Goal: Task Accomplishment & Management: Use online tool/utility

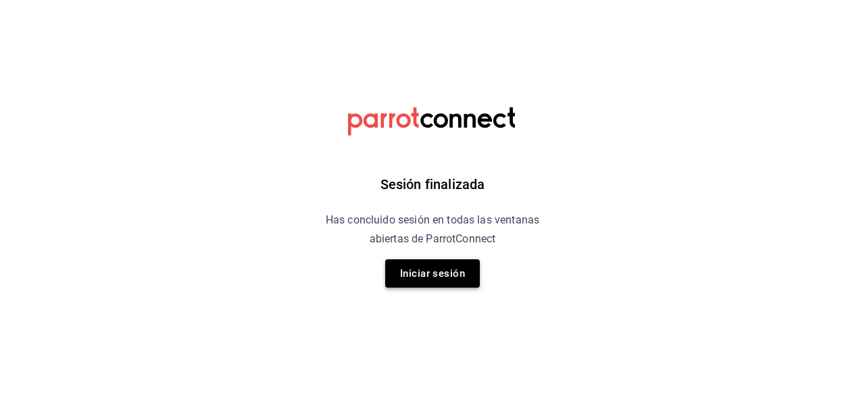
click at [428, 284] on button "Iniciar sesión" at bounding box center [432, 273] width 95 height 28
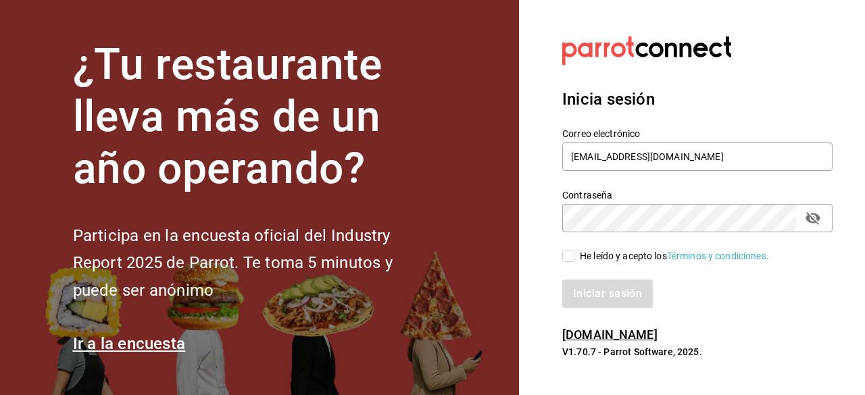
click at [562, 255] on input "He leído y acepto los Términos y condiciones." at bounding box center [568, 256] width 12 height 12
checkbox input "true"
click at [595, 291] on button "Iniciar sesión" at bounding box center [608, 294] width 92 height 28
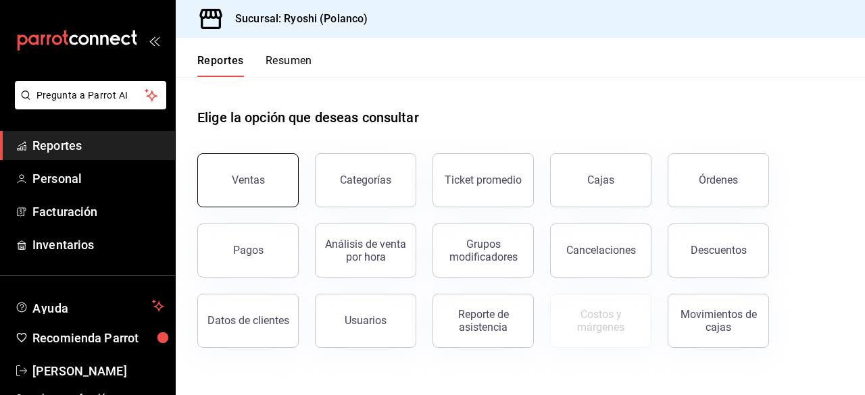
click at [255, 189] on button "Ventas" at bounding box center [247, 180] width 101 height 54
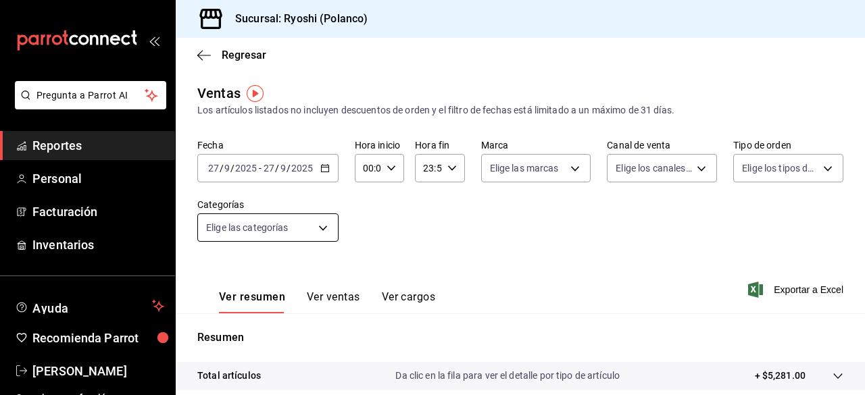
click at [322, 224] on body "Pregunta a Parrot AI Reportes Personal Facturación Inventarios Ayuda Recomienda…" at bounding box center [432, 197] width 865 height 395
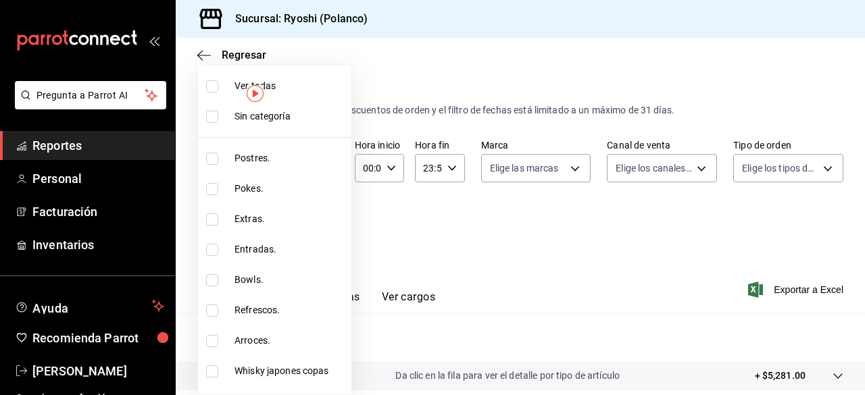
click at [401, 241] on div at bounding box center [432, 197] width 865 height 395
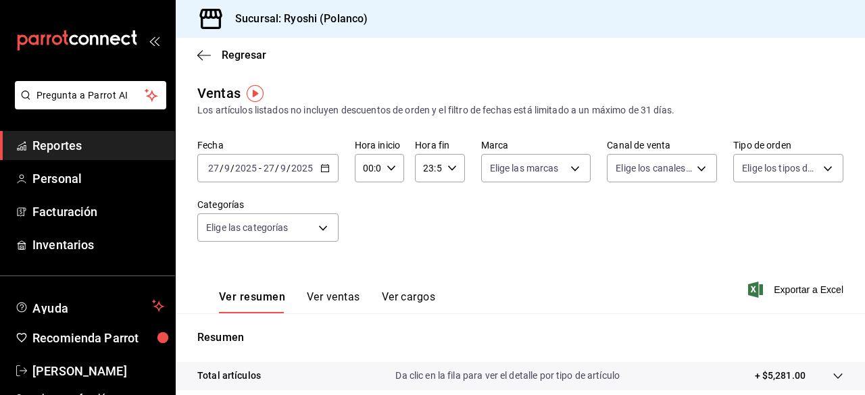
click at [324, 171] on icon "button" at bounding box center [324, 168] width 9 height 9
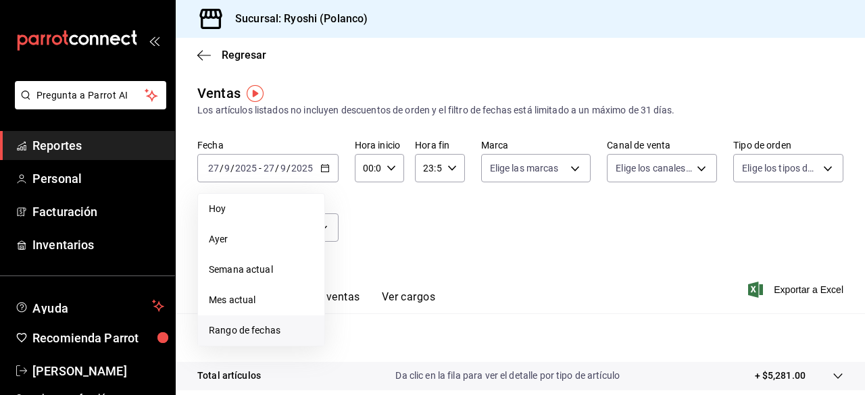
click at [247, 326] on span "Rango de fechas" at bounding box center [261, 331] width 105 height 14
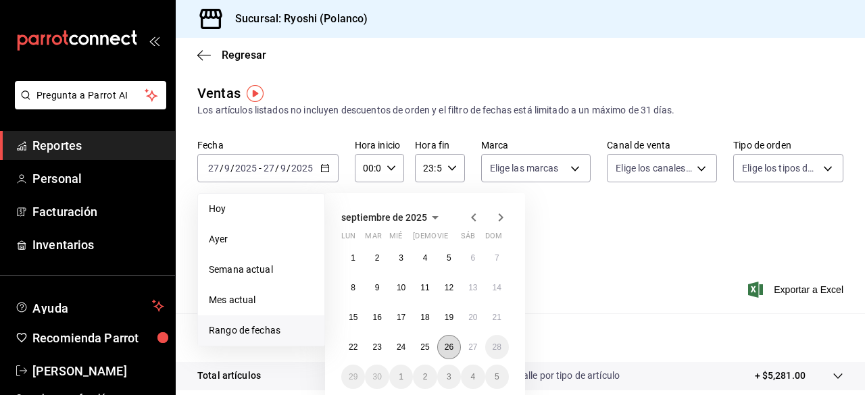
click at [448, 345] on abbr "26" at bounding box center [449, 347] width 9 height 9
click at [466, 345] on button "27" at bounding box center [473, 347] width 24 height 24
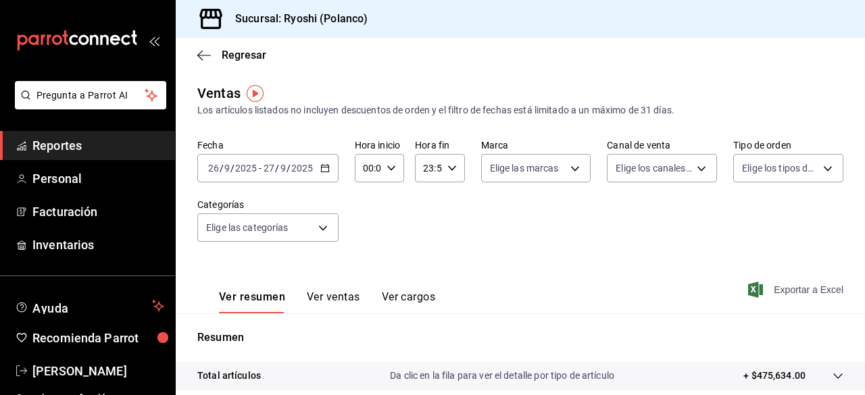
click at [806, 287] on span "Exportar a Excel" at bounding box center [797, 290] width 93 height 16
click at [322, 226] on body "Pregunta a Parrot AI Reportes Personal Facturación Inventarios Ayuda Recomienda…" at bounding box center [432, 197] width 865 height 395
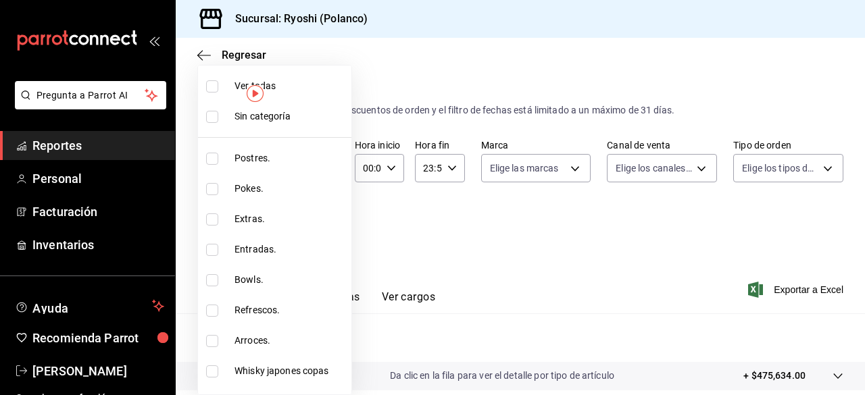
click at [214, 77] on li "Ver todas" at bounding box center [274, 86] width 153 height 30
checkbox input "false"
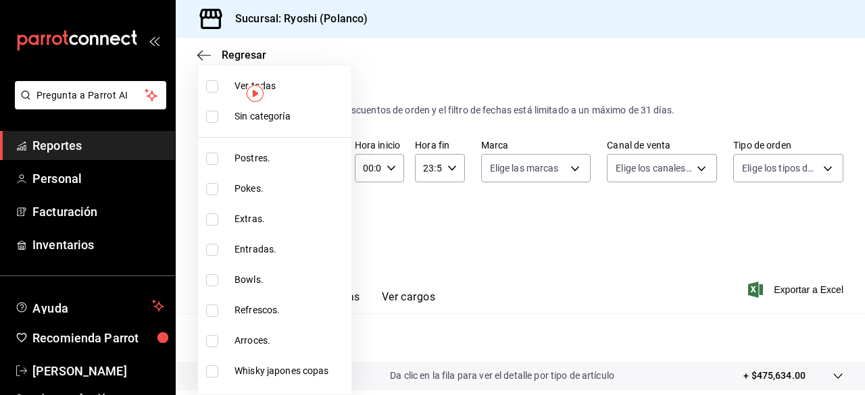
checkbox input "false"
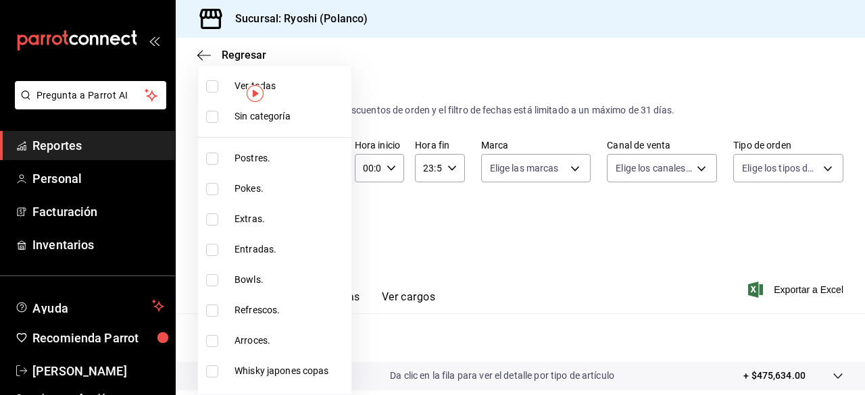
checkbox input "false"
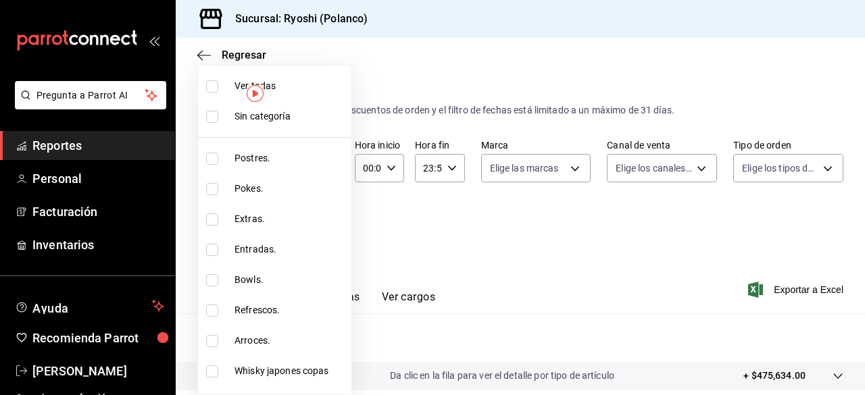
checkbox input "false"
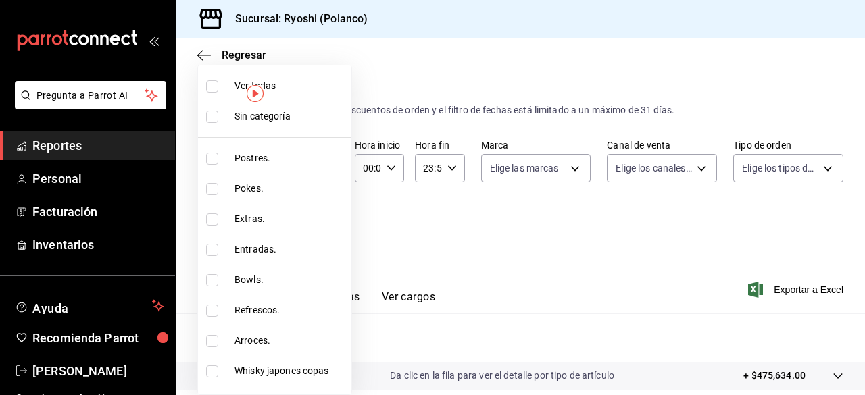
checkbox input "false"
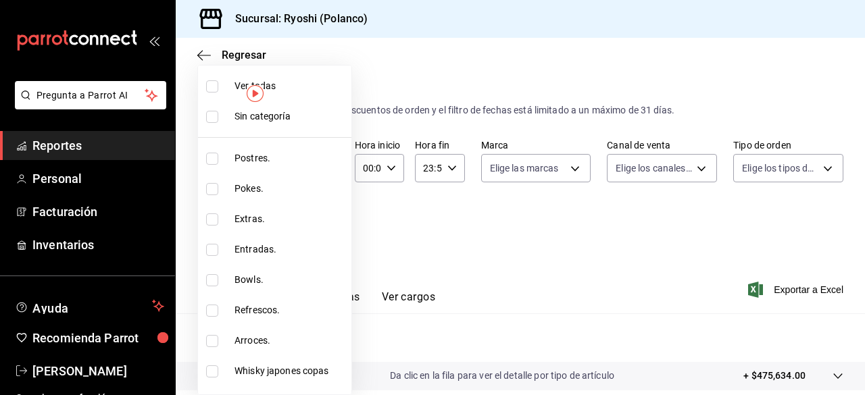
checkbox input "false"
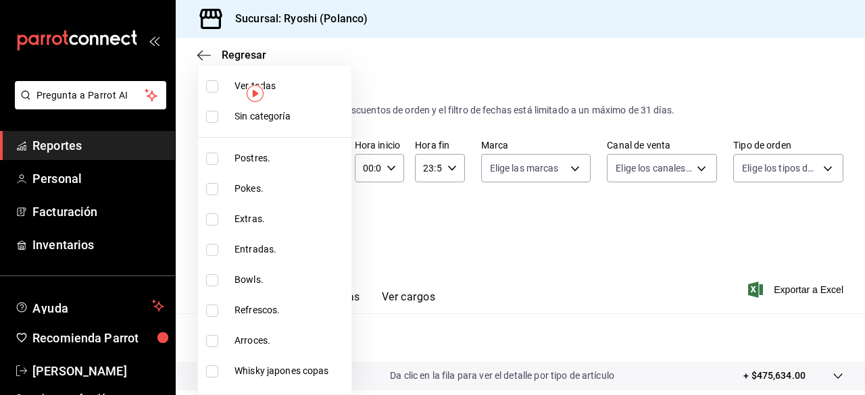
checkbox input "false"
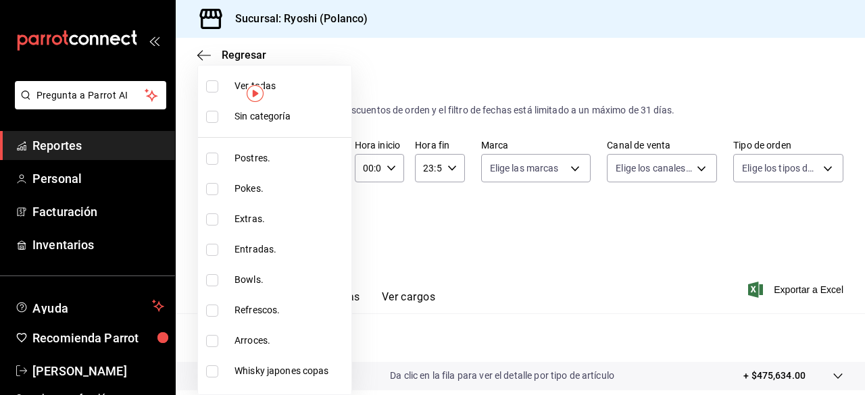
checkbox input "false"
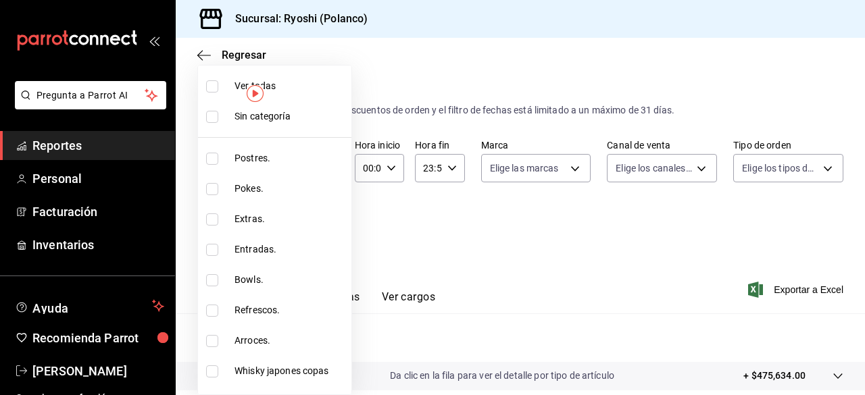
checkbox input "false"
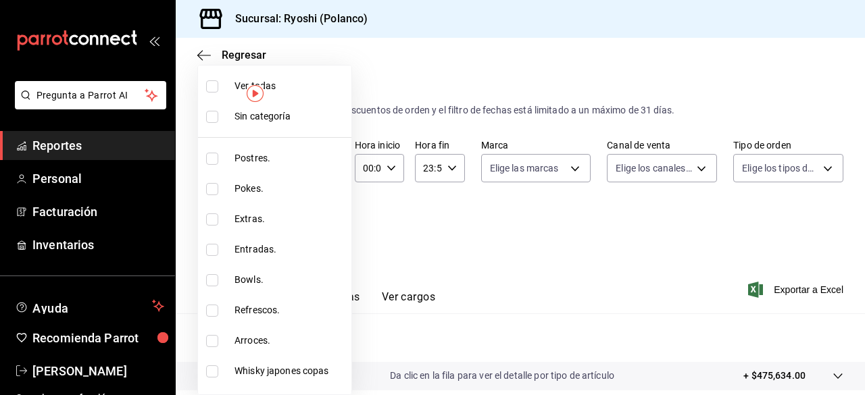
checkbox input "false"
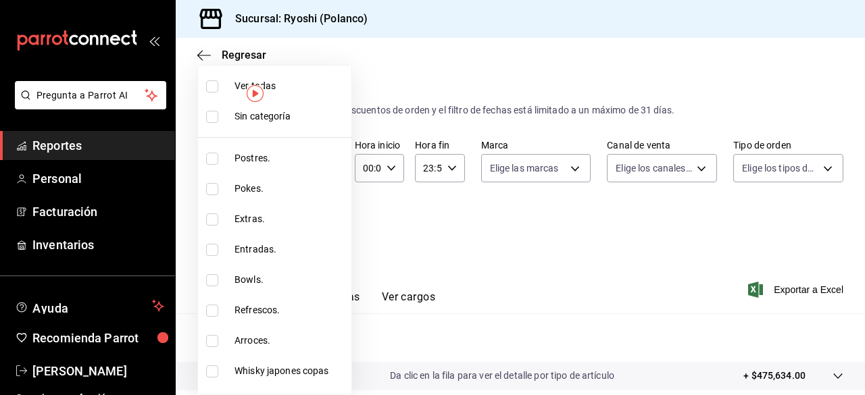
checkbox input "false"
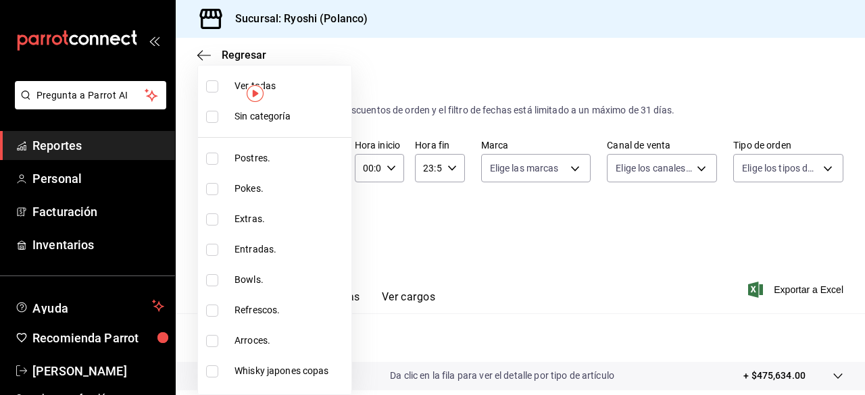
checkbox input "false"
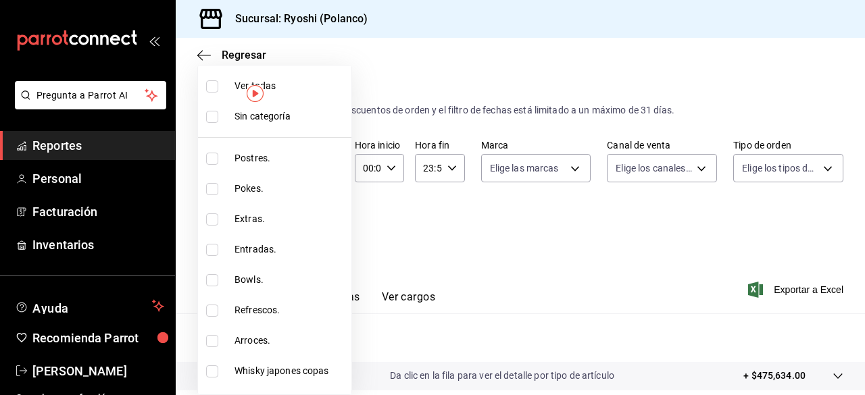
checkbox input "false"
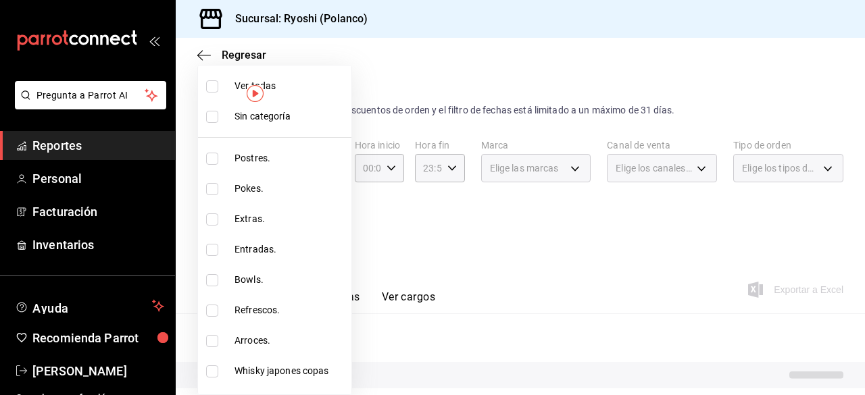
click at [214, 82] on input "checkbox" at bounding box center [212, 86] width 12 height 12
checkbox input "true"
type input "3971b1f1-eb4c-4b65-a33f-e0602f1a7270,e647ec20-b9be-4789-a430-eb555fd10a41,bb66a…"
checkbox input "true"
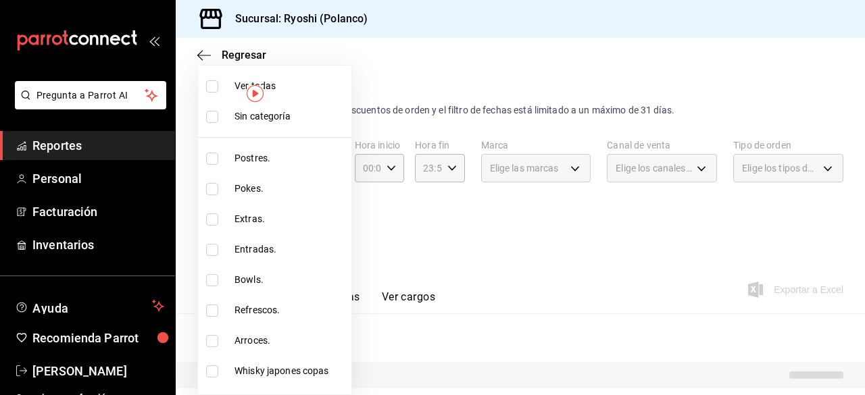
checkbox input "true"
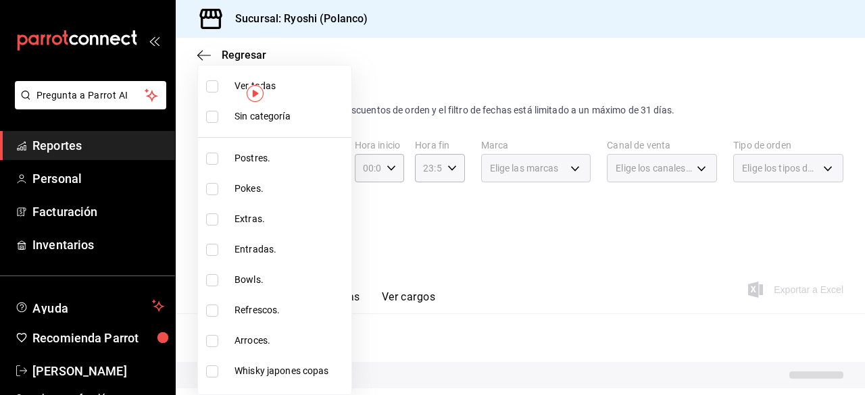
checkbox input "true"
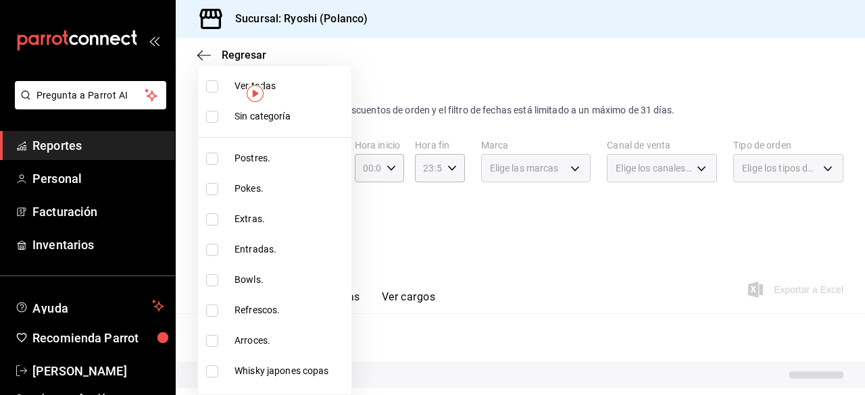
checkbox input "true"
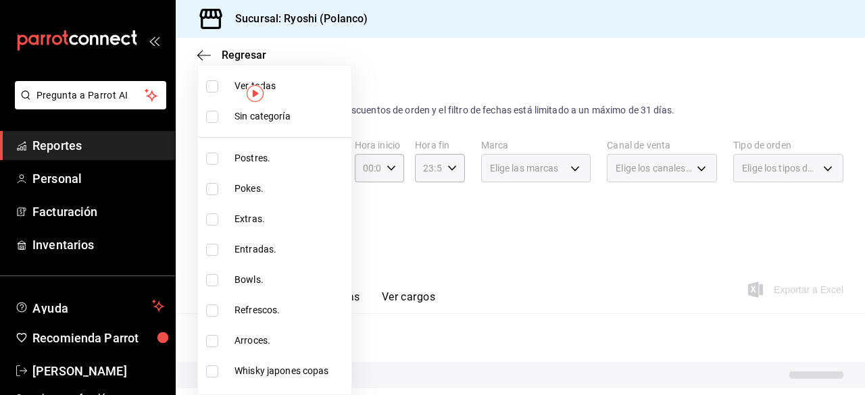
checkbox input "true"
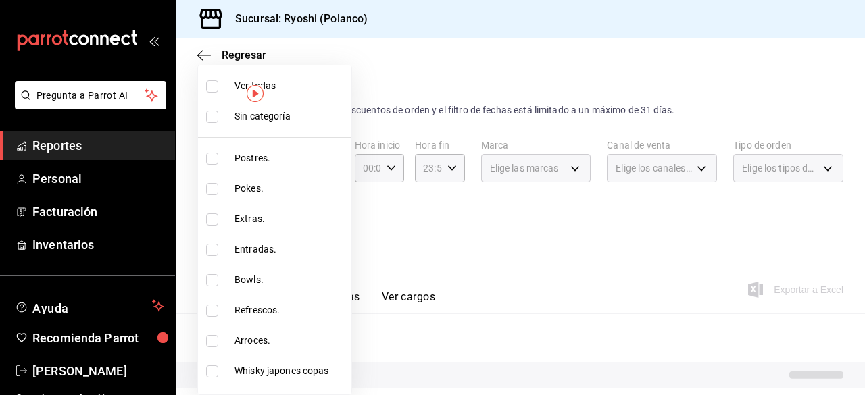
checkbox input "true"
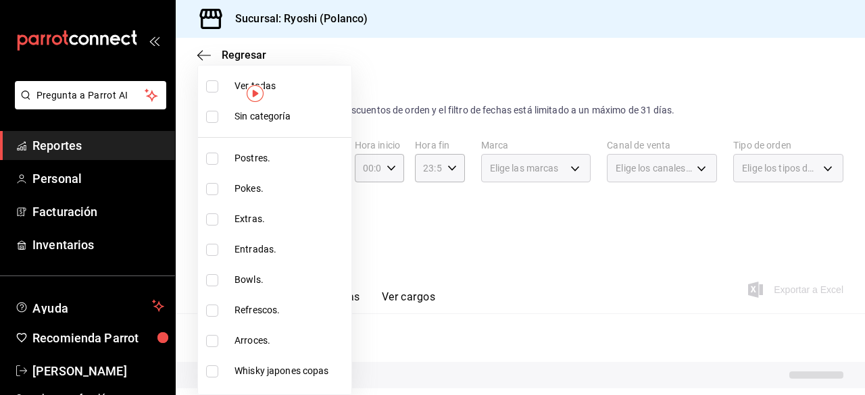
checkbox input "true"
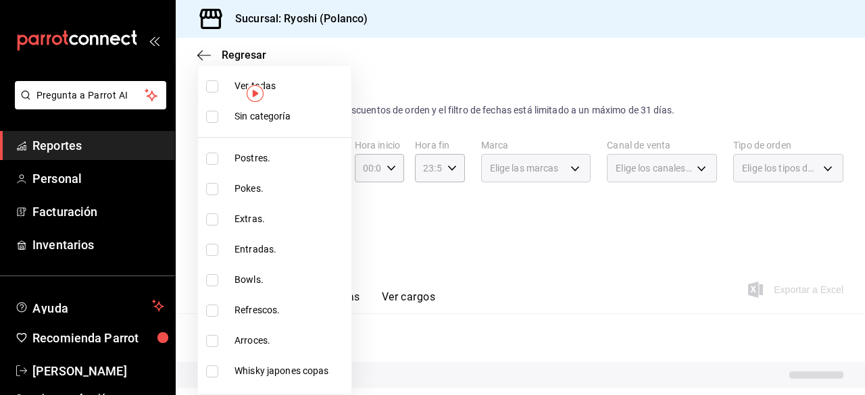
checkbox input "true"
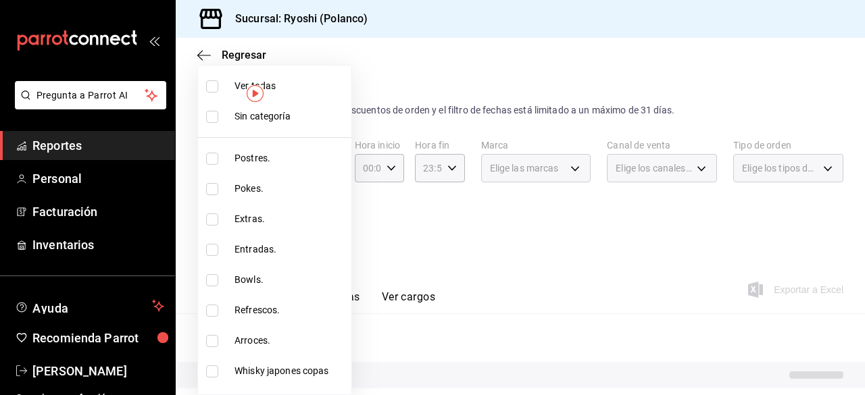
checkbox input "true"
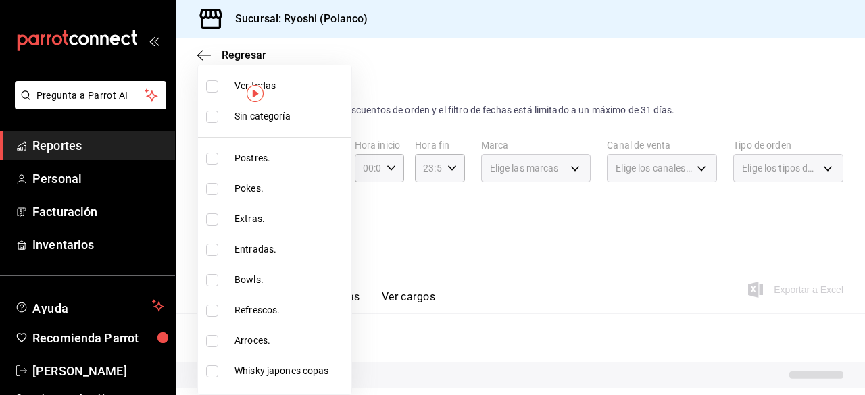
checkbox input "true"
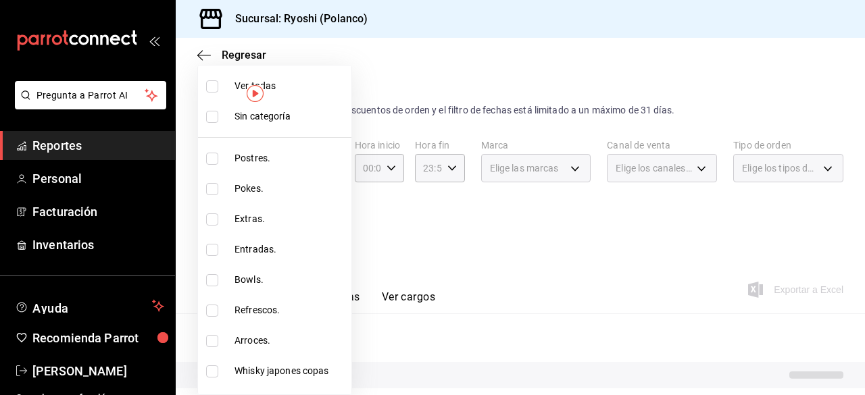
checkbox input "true"
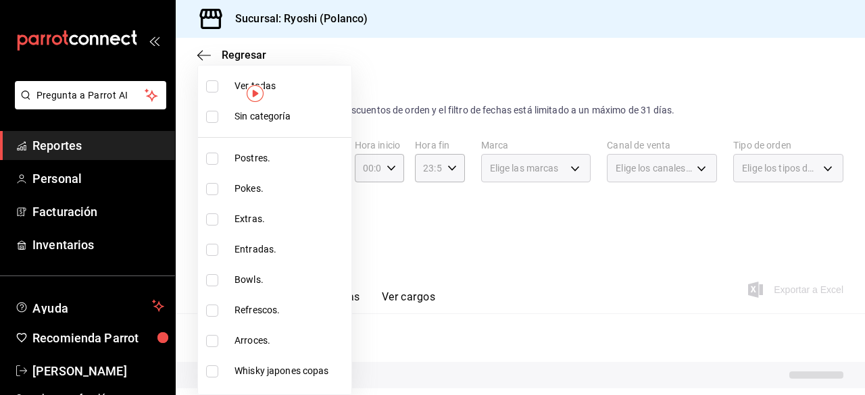
checkbox input "true"
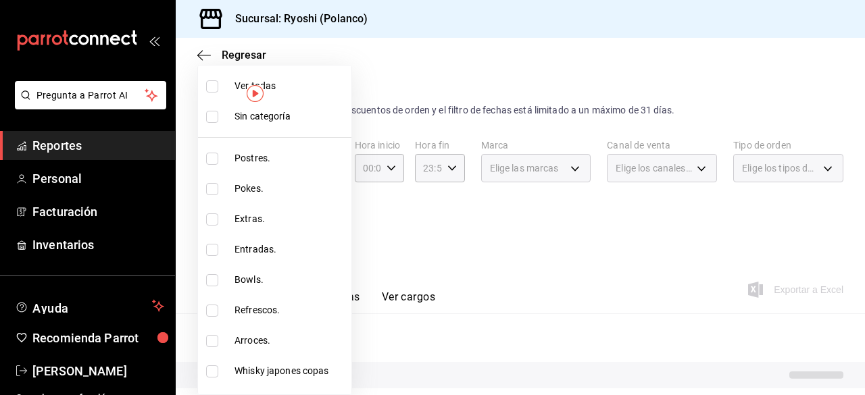
checkbox input "true"
click at [214, 82] on input "checkbox" at bounding box center [212, 86] width 12 height 12
checkbox input "false"
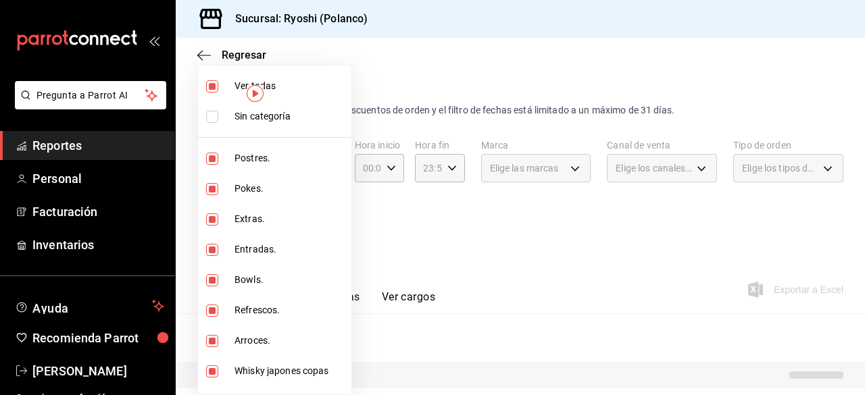
checkbox input "false"
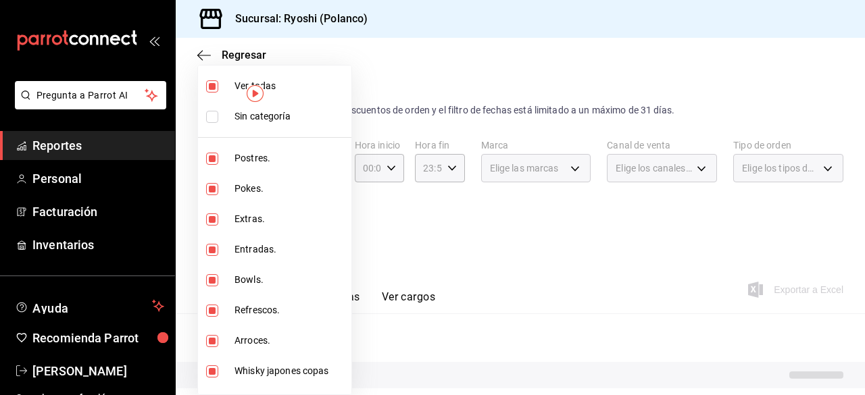
checkbox input "false"
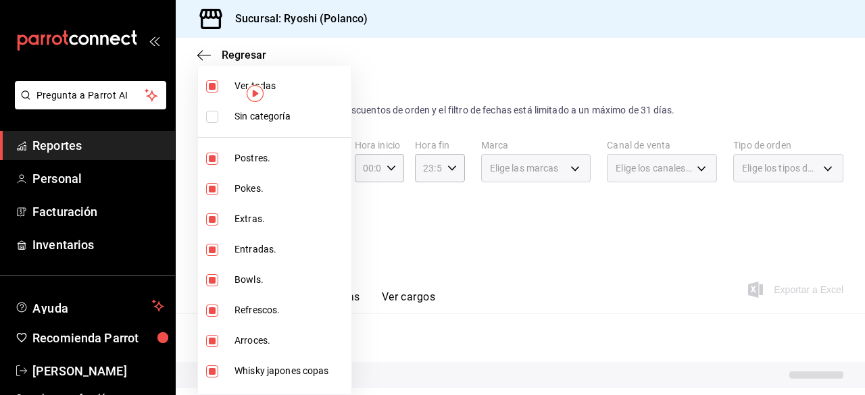
checkbox input "false"
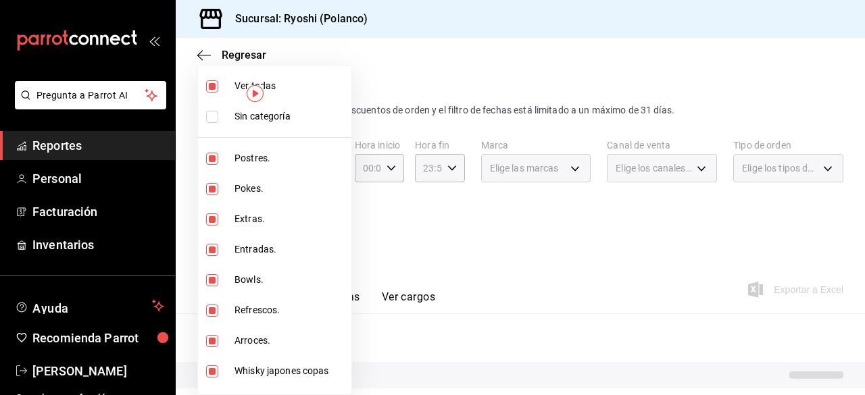
checkbox input "false"
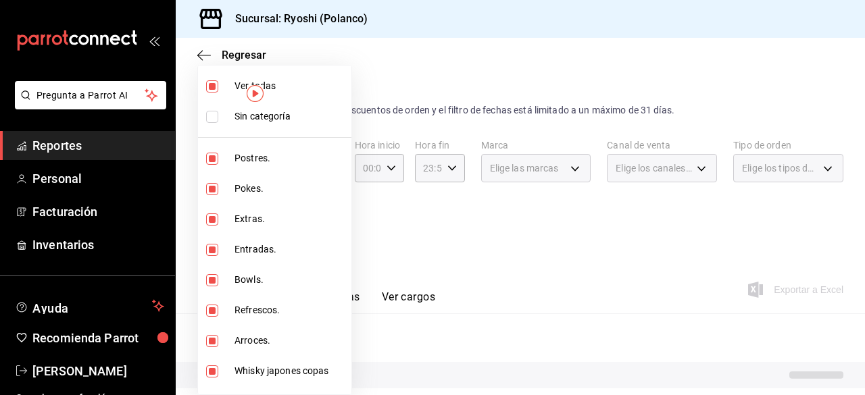
checkbox input "false"
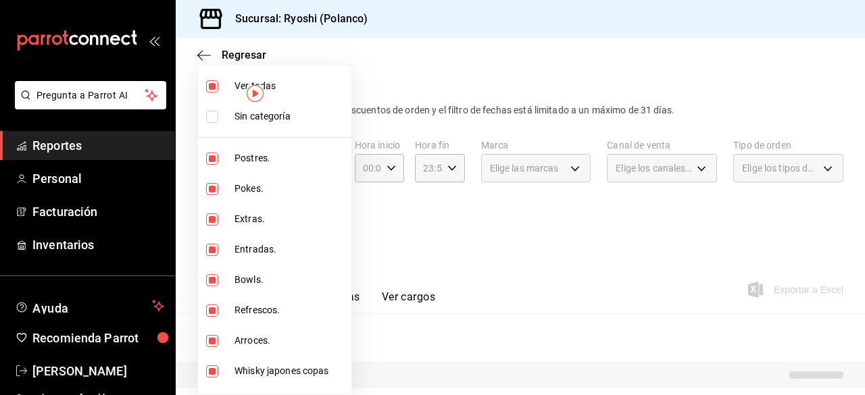
checkbox input "false"
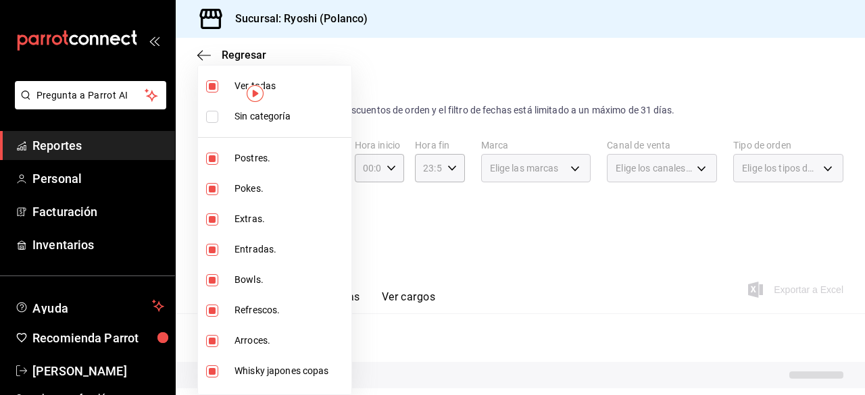
checkbox input "false"
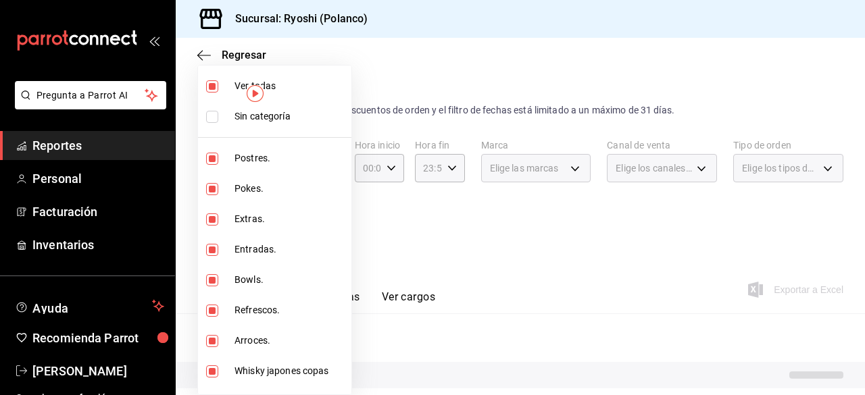
checkbox input "false"
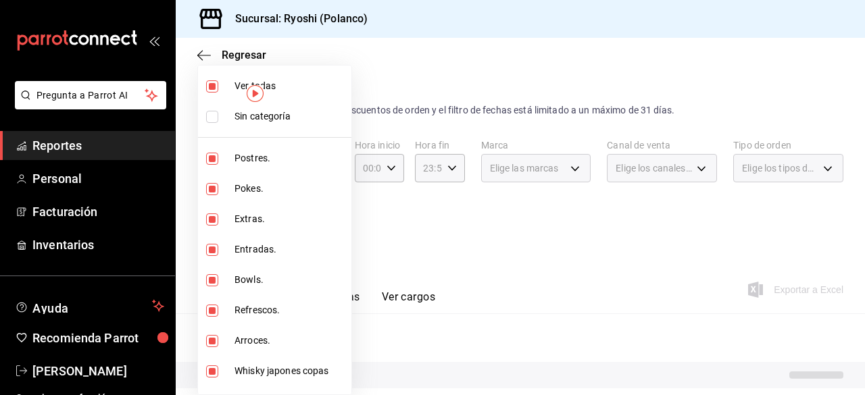
checkbox input "false"
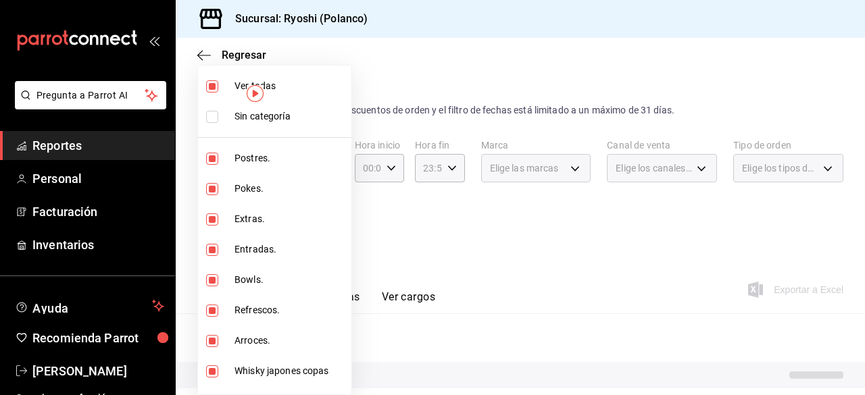
checkbox input "false"
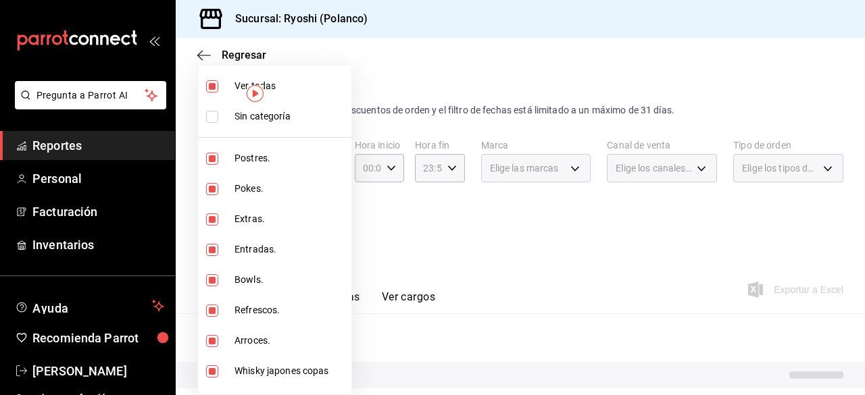
checkbox input "false"
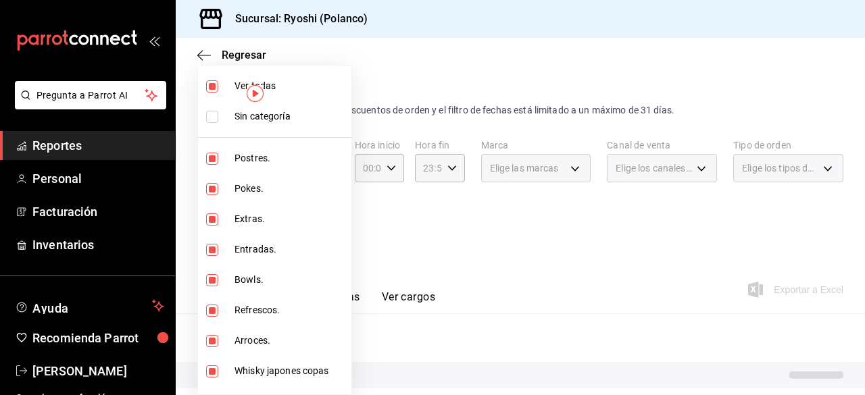
checkbox input "false"
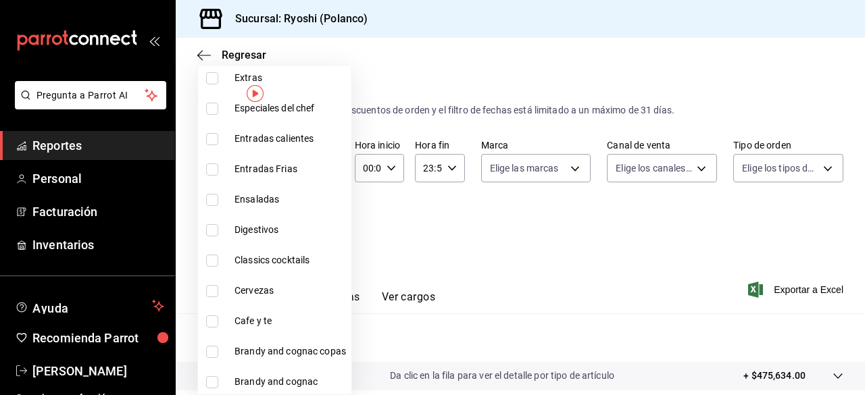
scroll to position [1542, 0]
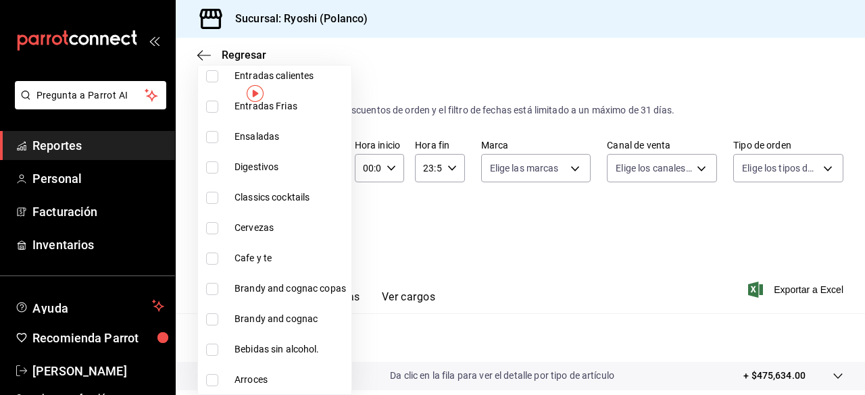
click at [219, 259] on label at bounding box center [215, 259] width 18 height 12
click at [218, 259] on input "checkbox" at bounding box center [212, 259] width 12 height 12
checkbox input "false"
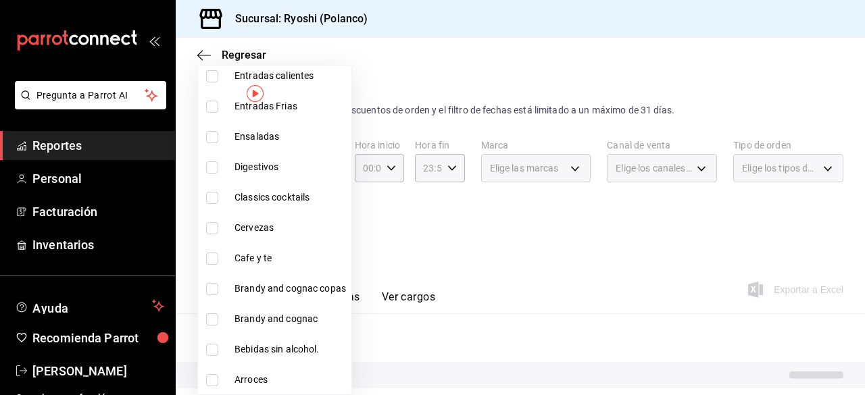
click at [219, 259] on label at bounding box center [215, 259] width 18 height 12
click at [218, 259] on input "checkbox" at bounding box center [212, 259] width 12 height 12
checkbox input "false"
click at [208, 257] on input "checkbox" at bounding box center [212, 259] width 12 height 12
checkbox input "true"
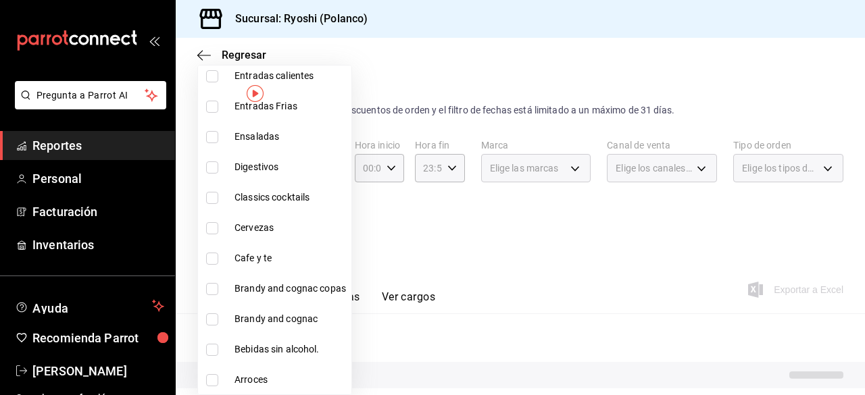
type input "e9d65df4-369a-41df-af20-a5332ddf0d85"
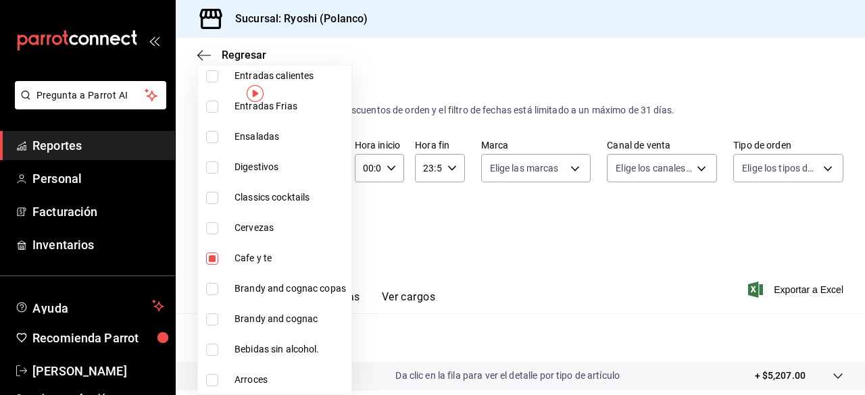
click at [789, 289] on div at bounding box center [432, 197] width 865 height 395
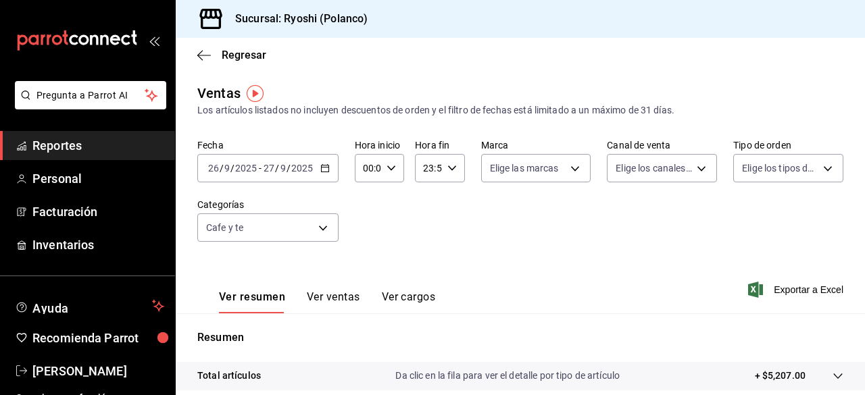
click at [789, 289] on span "Exportar a Excel" at bounding box center [797, 290] width 93 height 16
click at [789, 289] on div "Exportando a excel..." at bounding box center [788, 290] width 109 height 12
click at [786, 284] on span "Exportar a Excel" at bounding box center [797, 290] width 93 height 16
click at [786, 284] on div "Exportando a excel..." at bounding box center [788, 290] width 109 height 12
click at [201, 53] on icon "button" at bounding box center [204, 55] width 14 height 12
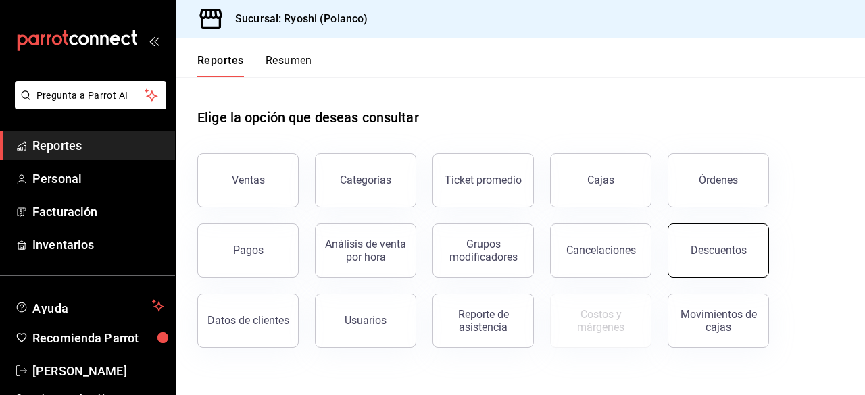
click at [708, 251] on div "Descuentos" at bounding box center [719, 250] width 56 height 13
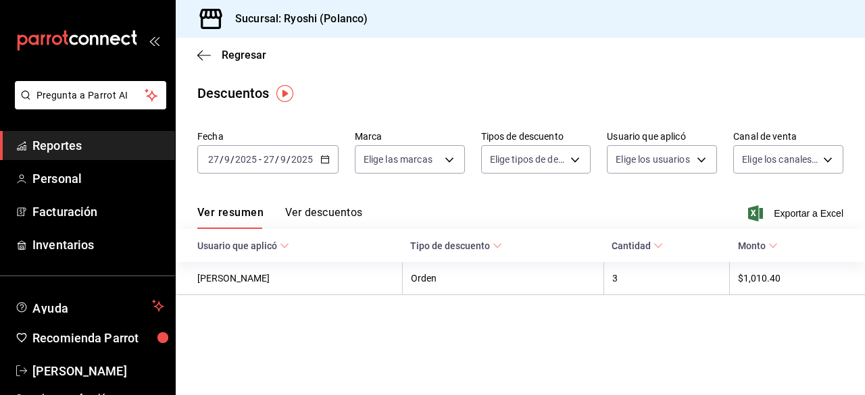
click at [324, 164] on div "2025-09-27 27 / 9 / 2025 - 2025-09-27 27 / 9 / 2025" at bounding box center [267, 159] width 141 height 28
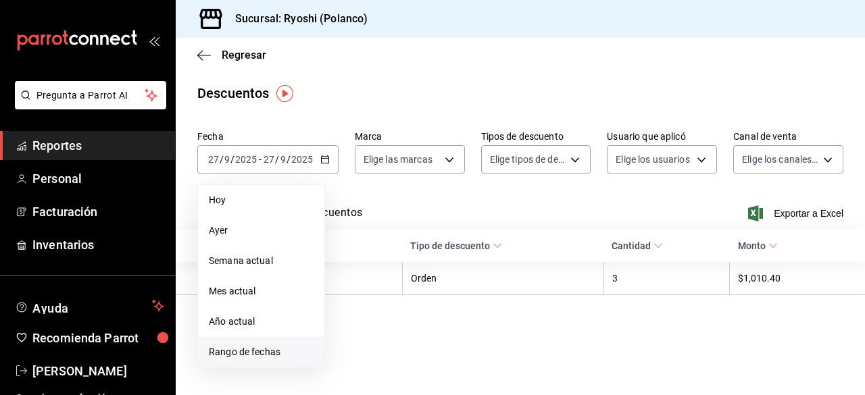
click at [245, 350] on span "Rango de fechas" at bounding box center [261, 352] width 105 height 14
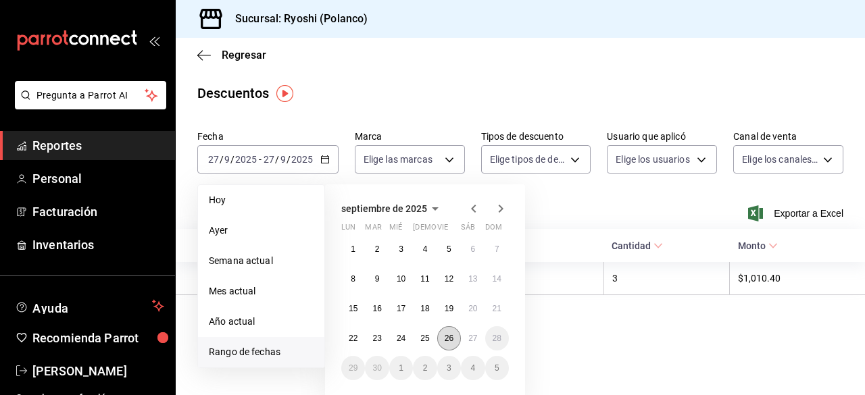
click at [450, 339] on abbr "26" at bounding box center [449, 338] width 9 height 9
click at [466, 340] on button "27" at bounding box center [473, 338] width 24 height 24
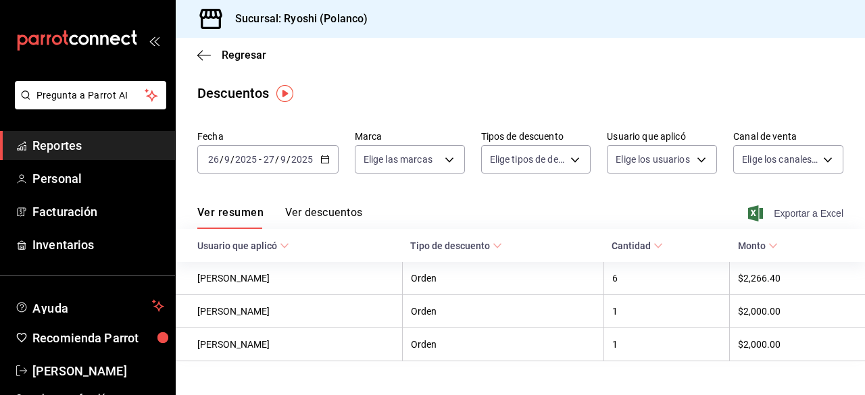
click at [791, 208] on span "Exportar a Excel" at bounding box center [797, 213] width 93 height 16
click at [326, 163] on icon "button" at bounding box center [324, 159] width 9 height 9
click at [576, 211] on div "Ver resumen Ver descuentos Exportar a Excel" at bounding box center [520, 209] width 689 height 39
click at [201, 48] on div "Regresar" at bounding box center [520, 55] width 689 height 34
click at [200, 53] on icon "button" at bounding box center [204, 55] width 14 height 12
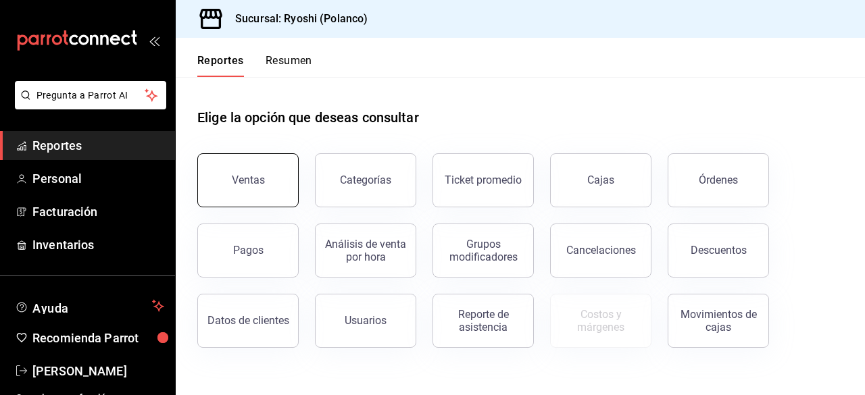
click at [247, 172] on button "Ventas" at bounding box center [247, 180] width 101 height 54
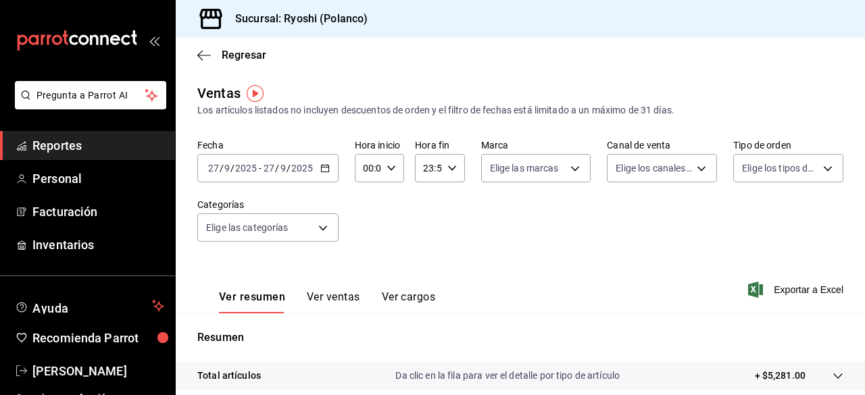
click at [325, 166] on \(Stroke\) "button" at bounding box center [325, 168] width 8 height 7
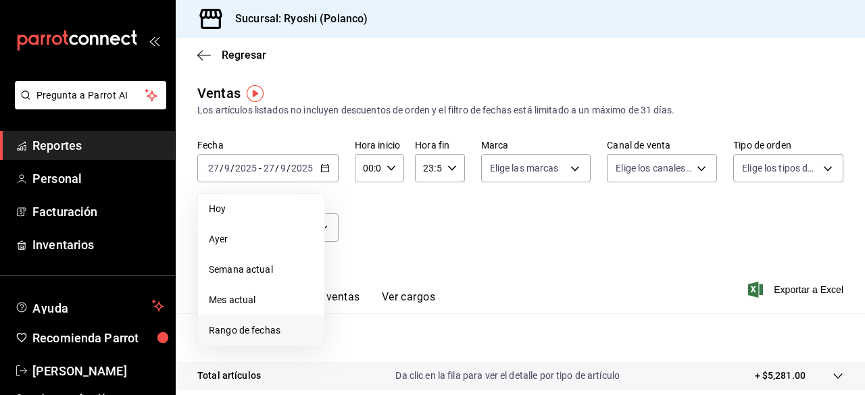
click at [253, 324] on span "Rango de fechas" at bounding box center [261, 331] width 105 height 14
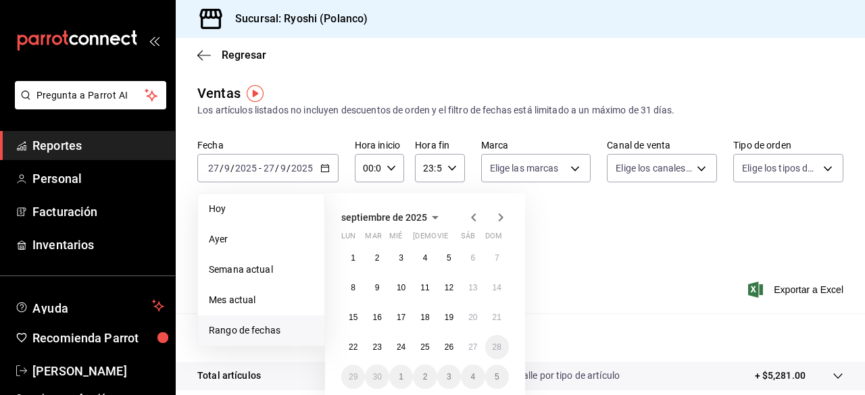
click at [253, 324] on span "Rango de fechas" at bounding box center [261, 331] width 105 height 14
click at [446, 347] on abbr "26" at bounding box center [449, 347] width 9 height 9
click at [478, 345] on button "27" at bounding box center [473, 347] width 24 height 24
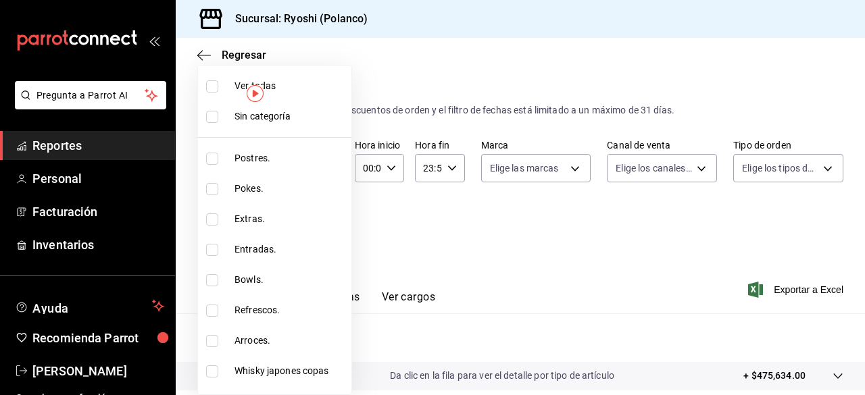
click at [322, 229] on body "Pregunta a Parrot AI Reportes Personal Facturación Inventarios Ayuda Recomienda…" at bounding box center [432, 197] width 865 height 395
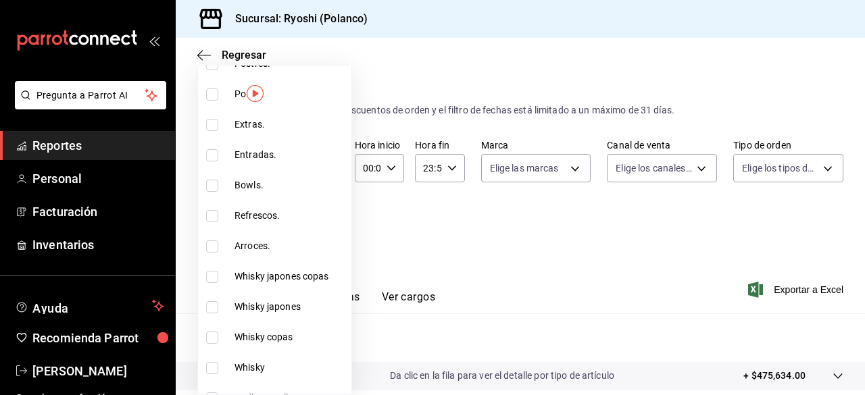
click at [322, 229] on li "Refrescos." at bounding box center [274, 216] width 153 height 30
type input "80644a7d-76f8-40a2-b280-133b317ea02b"
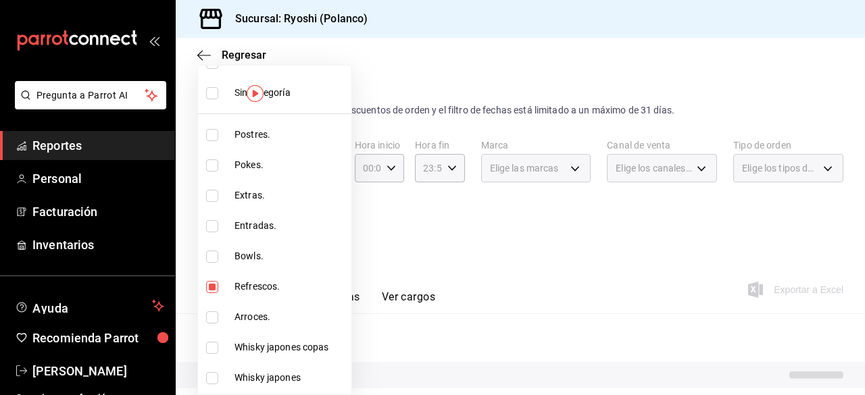
scroll to position [23, 0]
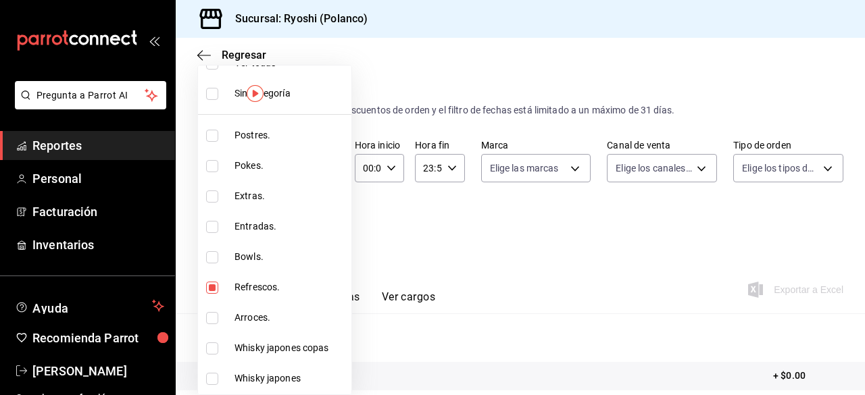
click at [209, 291] on input "checkbox" at bounding box center [212, 288] width 12 height 12
checkbox input "false"
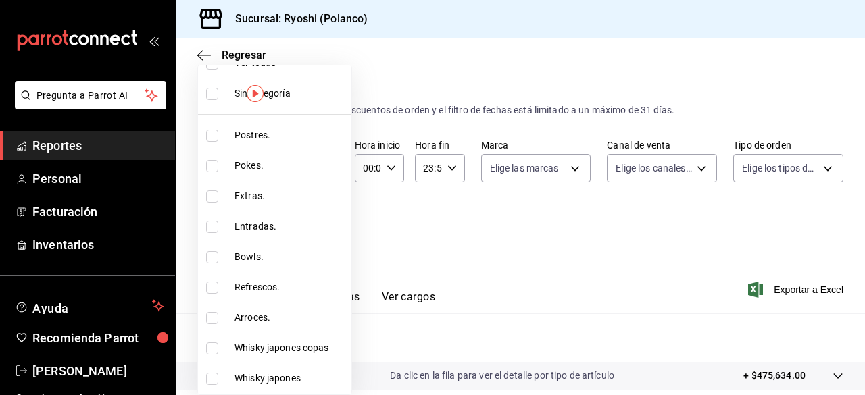
click at [208, 137] on input "checkbox" at bounding box center [212, 136] width 12 height 12
checkbox input "true"
type input "3971b1f1-eb4c-4b65-a33f-e0602f1a7270"
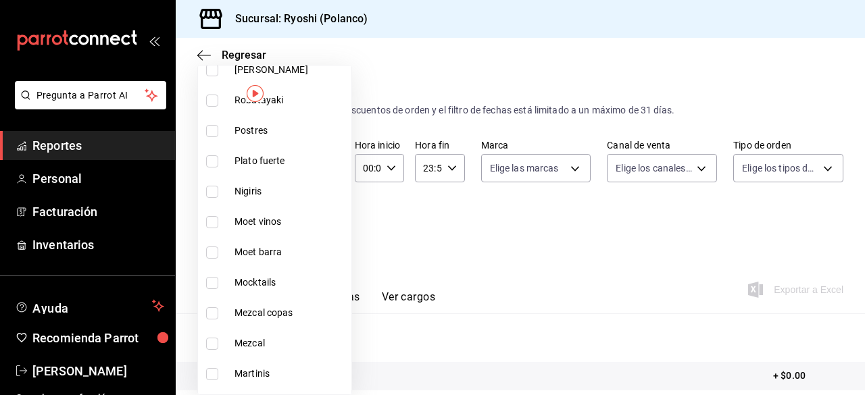
scroll to position [1045, 0]
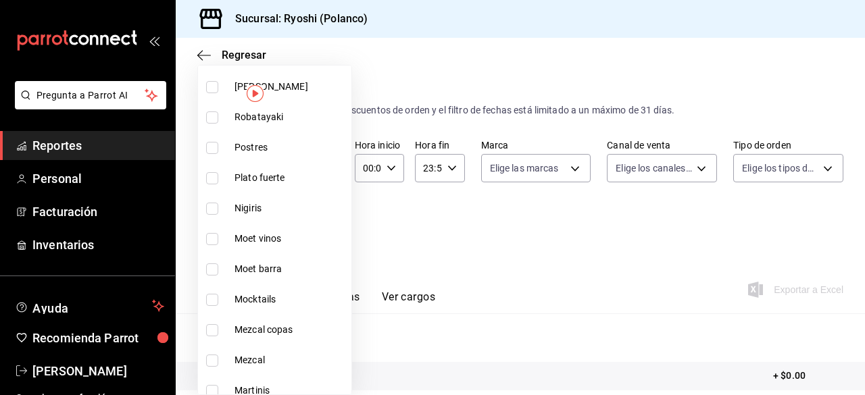
click at [212, 148] on input "checkbox" at bounding box center [212, 148] width 12 height 12
checkbox input "true"
type input "3971b1f1-eb4c-4b65-a33f-e0602f1a7270,f29fb788-a061-4889-ae5a-b73f6482cd79"
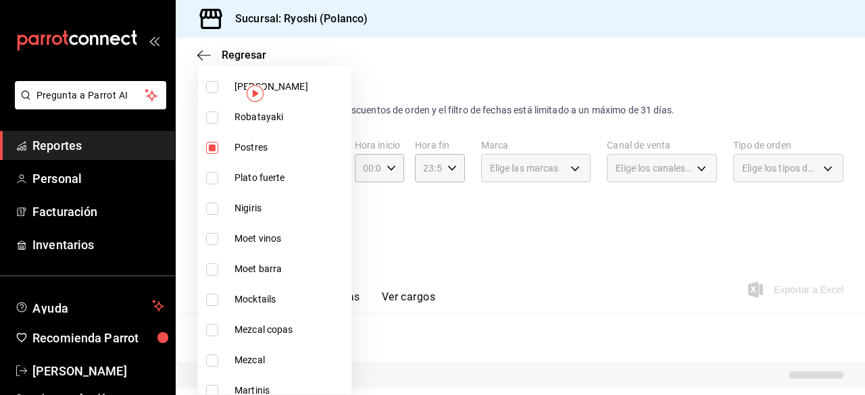
click at [677, 269] on div at bounding box center [432, 197] width 865 height 395
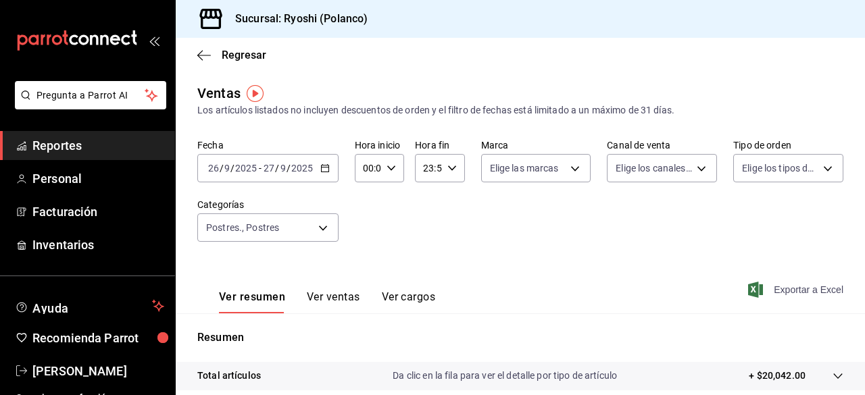
click at [753, 289] on span "Exportar a Excel" at bounding box center [797, 290] width 93 height 16
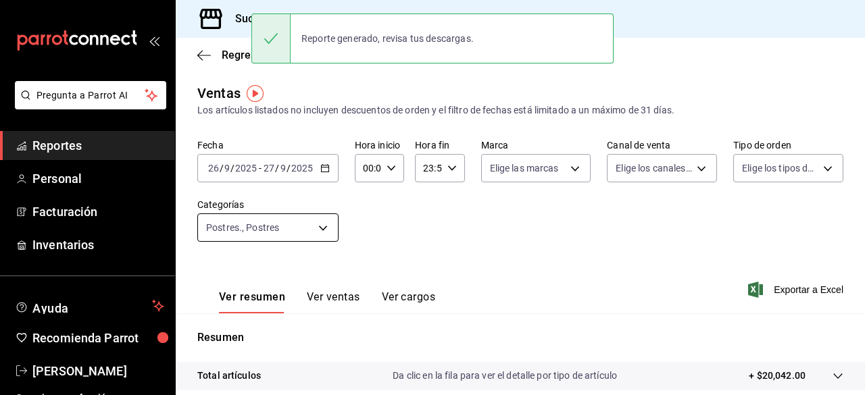
click at [322, 229] on body "Pregunta a Parrot AI Reportes Personal Facturación Inventarios Ayuda Recomienda…" at bounding box center [432, 197] width 865 height 395
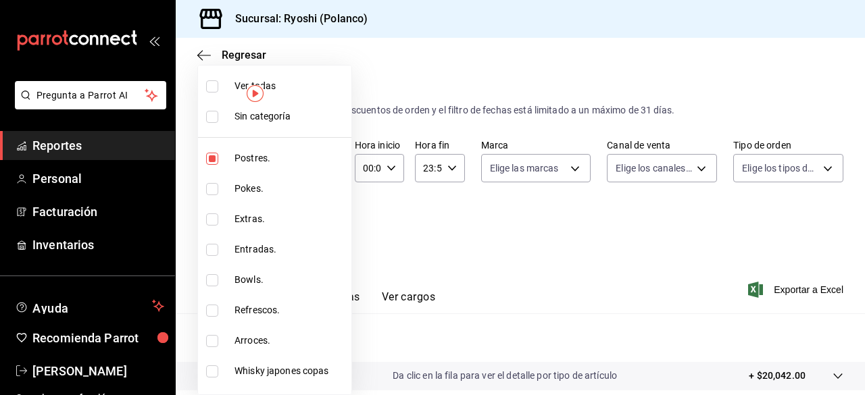
click at [219, 86] on label at bounding box center [215, 86] width 18 height 12
click at [218, 86] on input "checkbox" at bounding box center [212, 86] width 12 height 12
click at [219, 86] on label at bounding box center [215, 86] width 18 height 12
click at [218, 86] on input "checkbox" at bounding box center [212, 86] width 12 height 12
checkbox input "false"
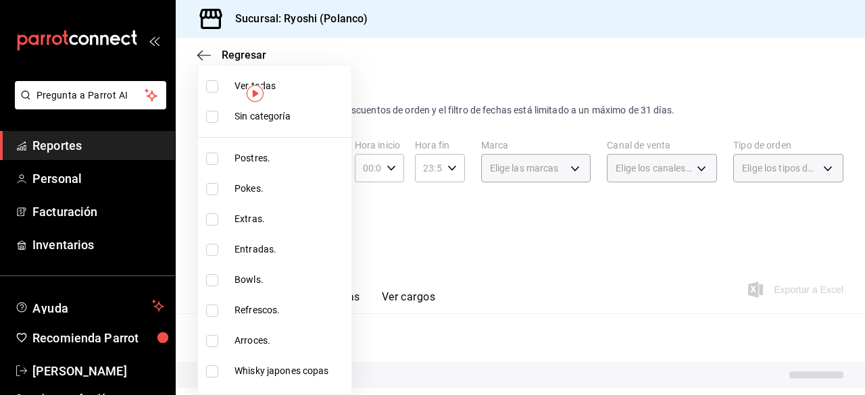
checkbox input "false"
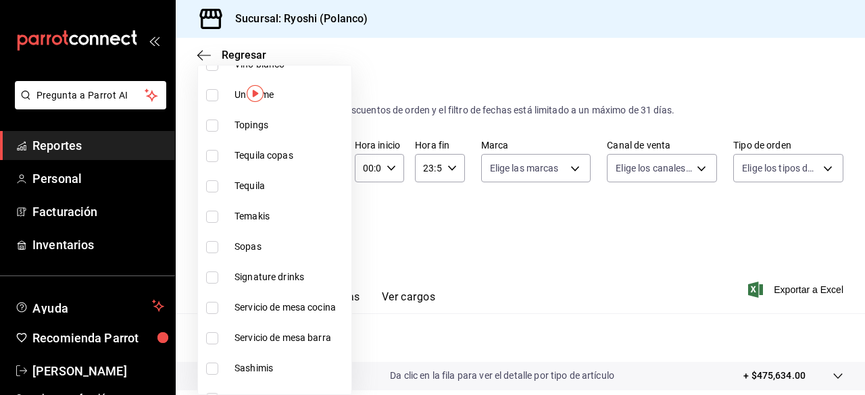
scroll to position [612, 0]
click at [213, 277] on input "checkbox" at bounding box center [212, 277] width 12 height 12
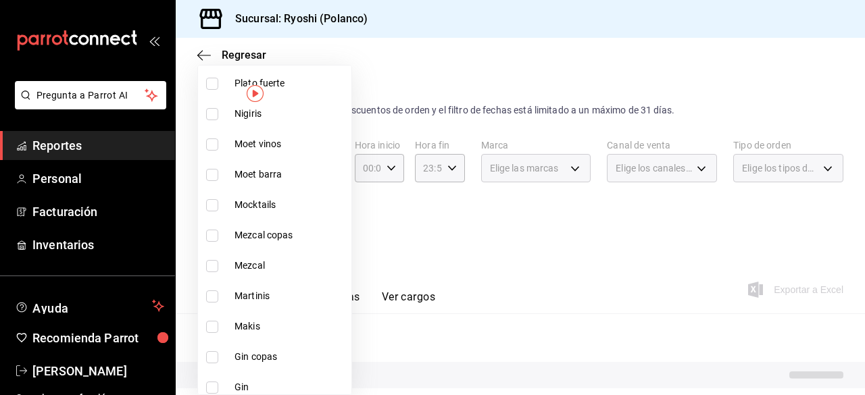
scroll to position [1141, 0]
click at [215, 289] on input "checkbox" at bounding box center [212, 295] width 12 height 12
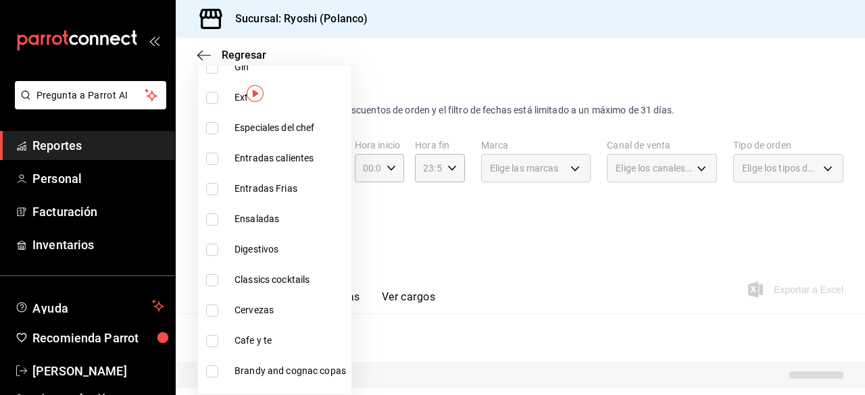
scroll to position [1460, 0]
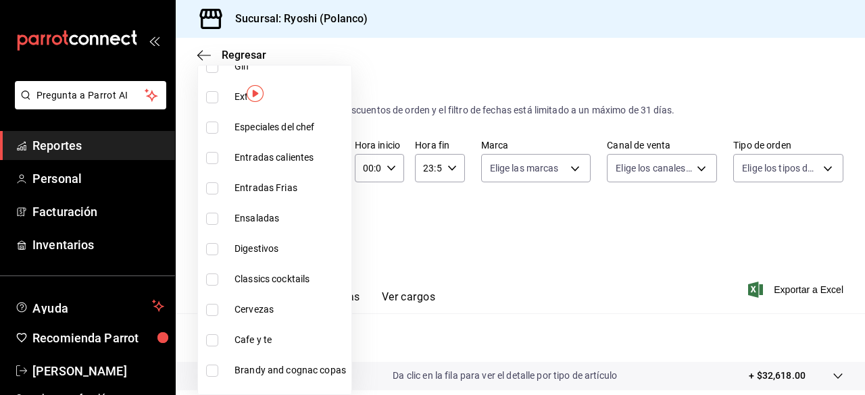
click at [208, 277] on input "checkbox" at bounding box center [212, 280] width 12 height 12
click at [772, 287] on div at bounding box center [432, 197] width 865 height 395
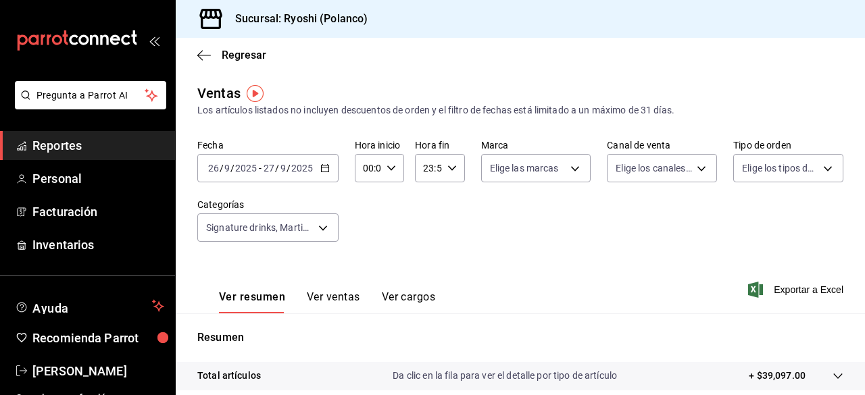
click at [772, 287] on span "Exportar a Excel" at bounding box center [797, 290] width 93 height 16
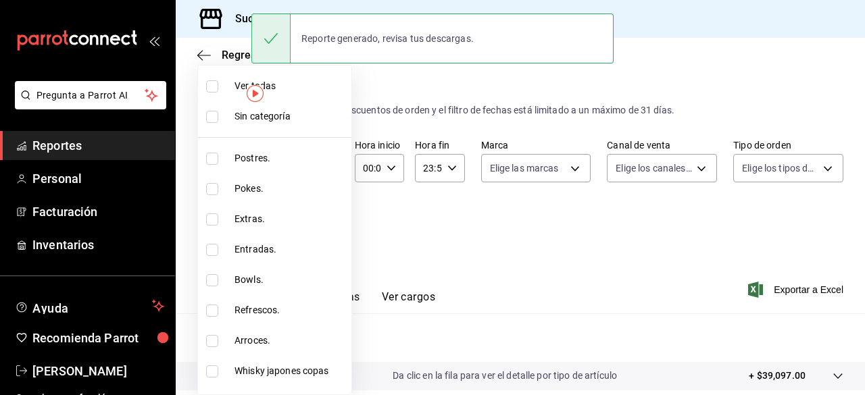
click at [330, 225] on body "Pregunta a Parrot AI Reportes Personal Facturación Inventarios Ayuda Recomienda…" at bounding box center [432, 197] width 865 height 395
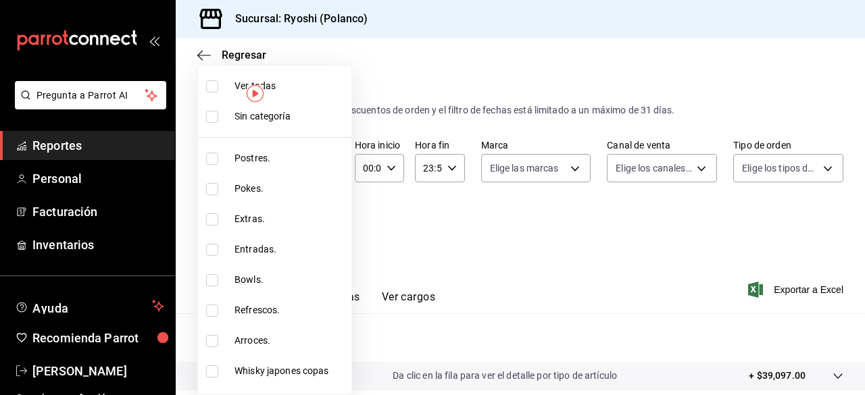
click at [214, 80] on input "checkbox" at bounding box center [212, 86] width 12 height 12
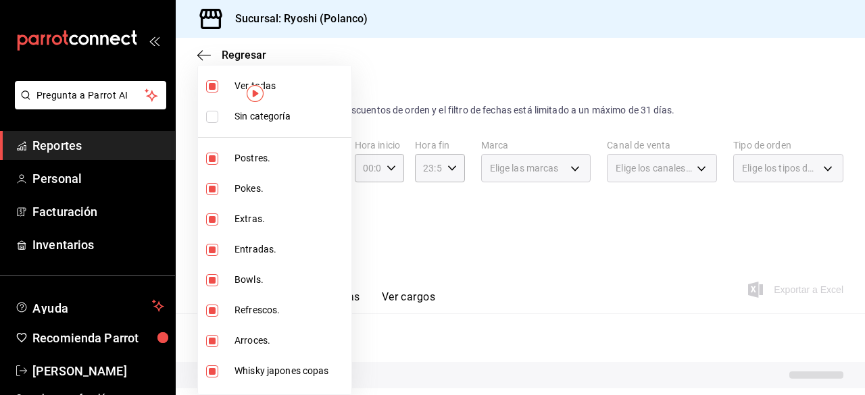
click at [214, 80] on input "checkbox" at bounding box center [212, 86] width 12 height 12
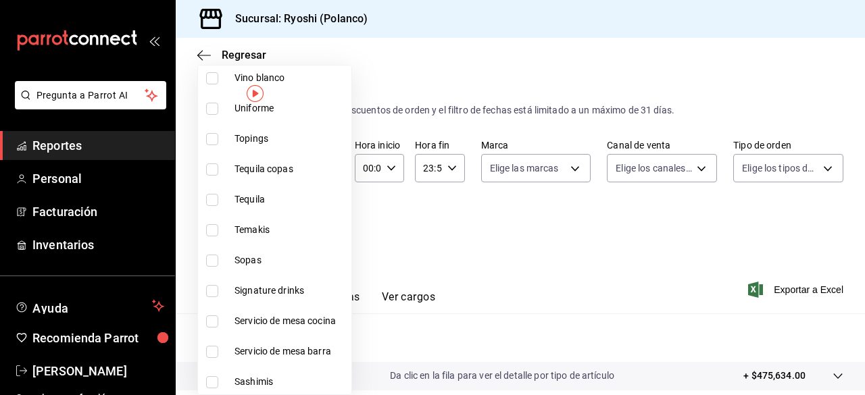
scroll to position [668, 0]
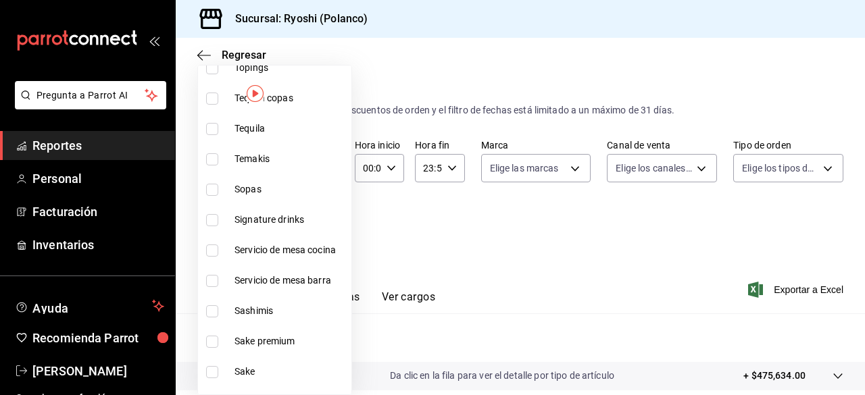
click at [216, 341] on input "checkbox" at bounding box center [212, 342] width 12 height 12
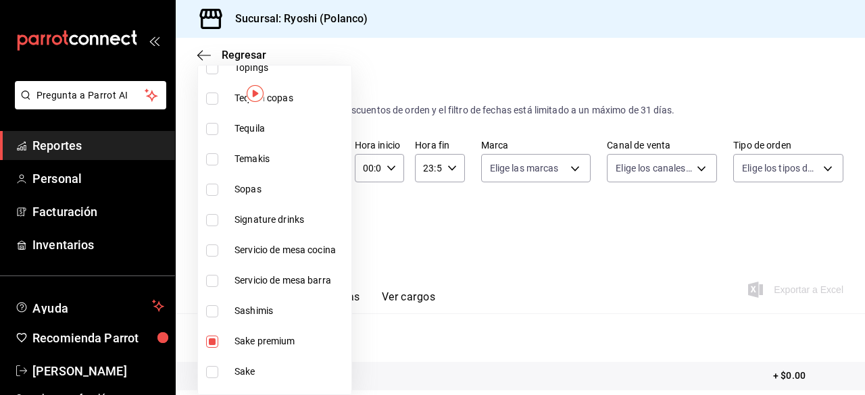
click at [211, 366] on input "checkbox" at bounding box center [212, 372] width 12 height 12
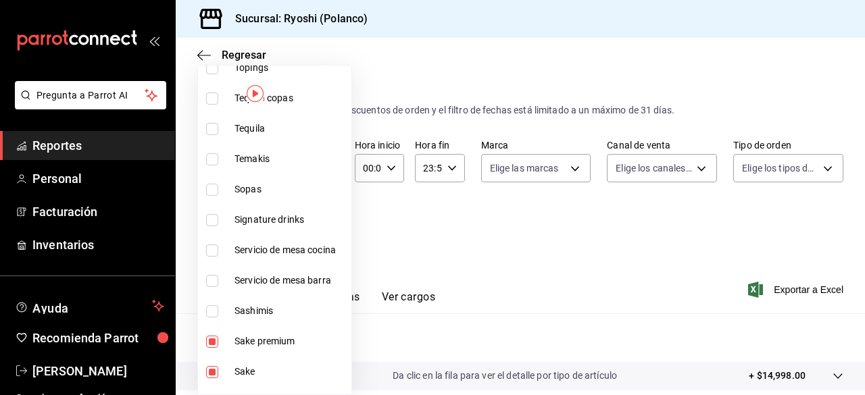
click at [526, 278] on div at bounding box center [432, 197] width 865 height 395
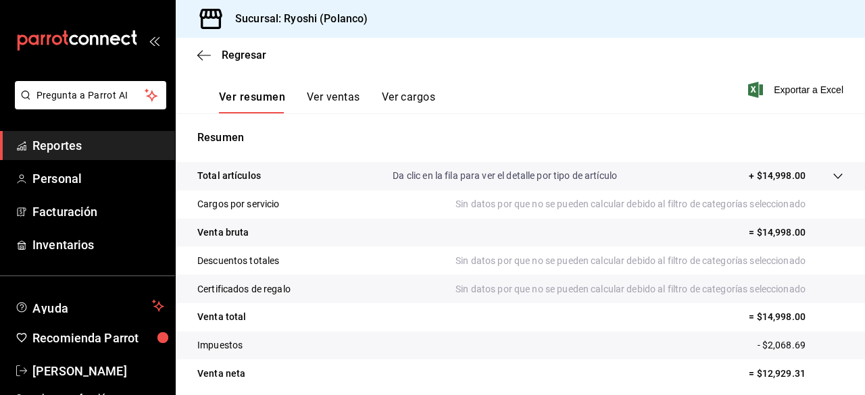
scroll to position [252, 0]
